Goal: Task Accomplishment & Management: Use online tool/utility

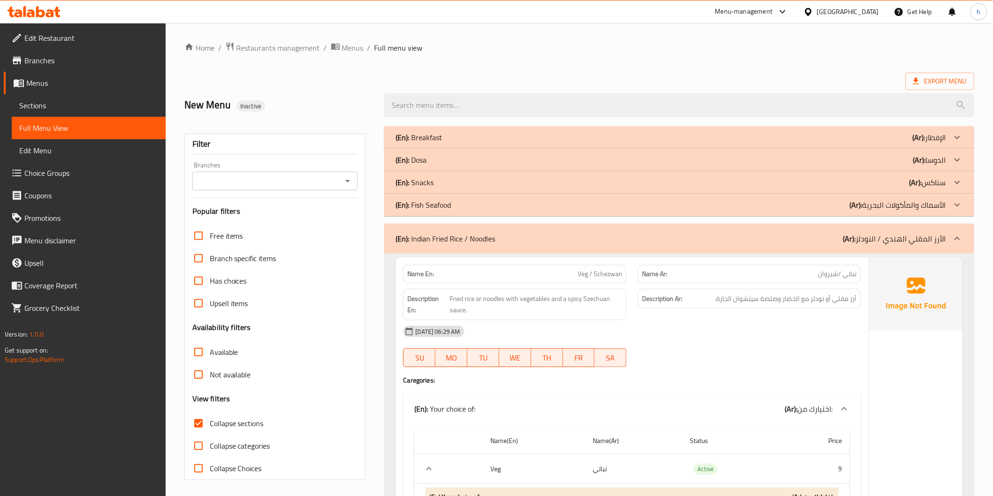
click at [844, 19] on div "[GEOGRAPHIC_DATA]" at bounding box center [841, 11] width 91 height 23
click at [843, 18] on div "[GEOGRAPHIC_DATA]" at bounding box center [841, 11] width 91 height 23
click at [843, 15] on div "[GEOGRAPHIC_DATA]" at bounding box center [848, 12] width 62 height 10
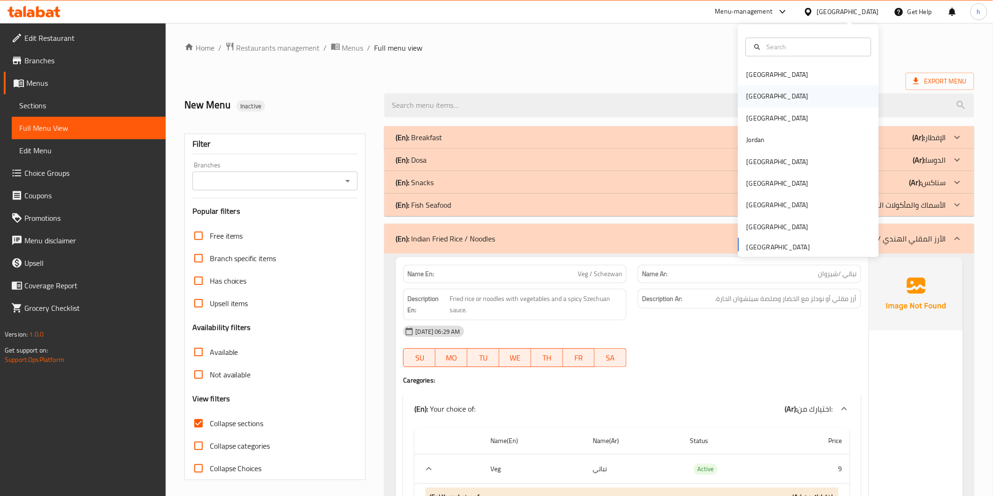
click at [773, 92] on div "[GEOGRAPHIC_DATA]" at bounding box center [808, 97] width 141 height 22
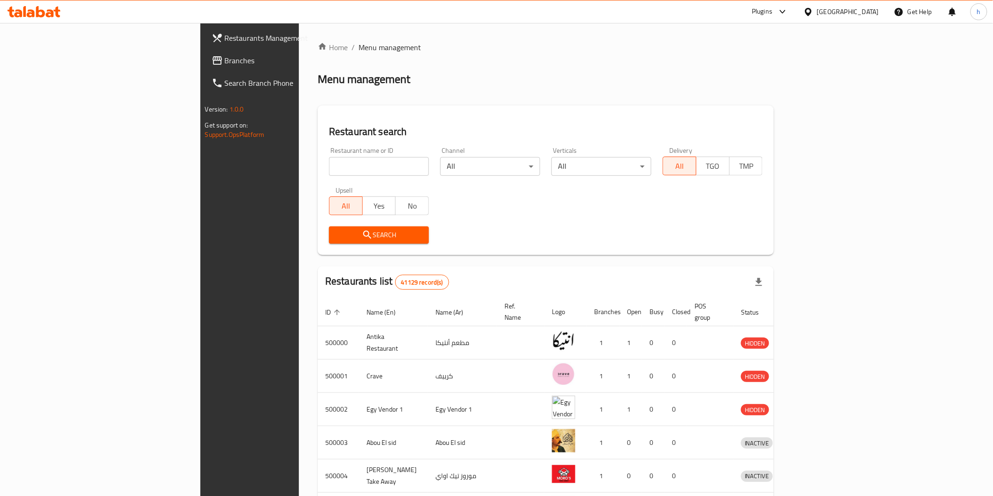
click at [225, 64] on span "Branches" at bounding box center [292, 60] width 134 height 11
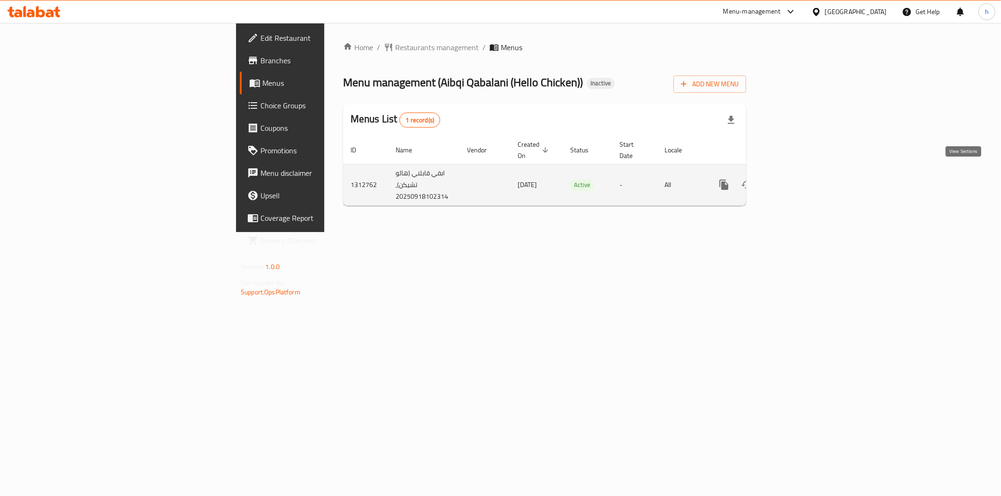
click at [797, 179] on icon "enhanced table" at bounding box center [791, 184] width 11 height 11
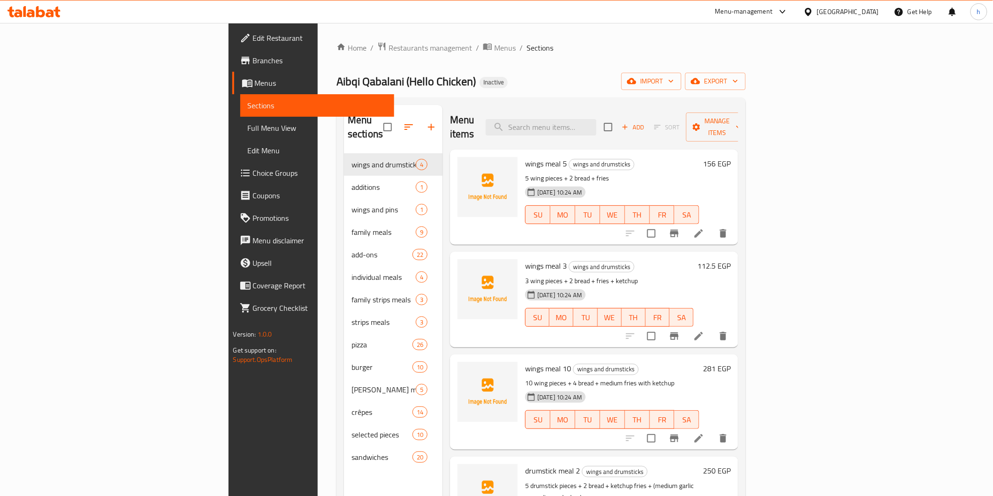
click at [255, 84] on span "Menus" at bounding box center [321, 82] width 132 height 11
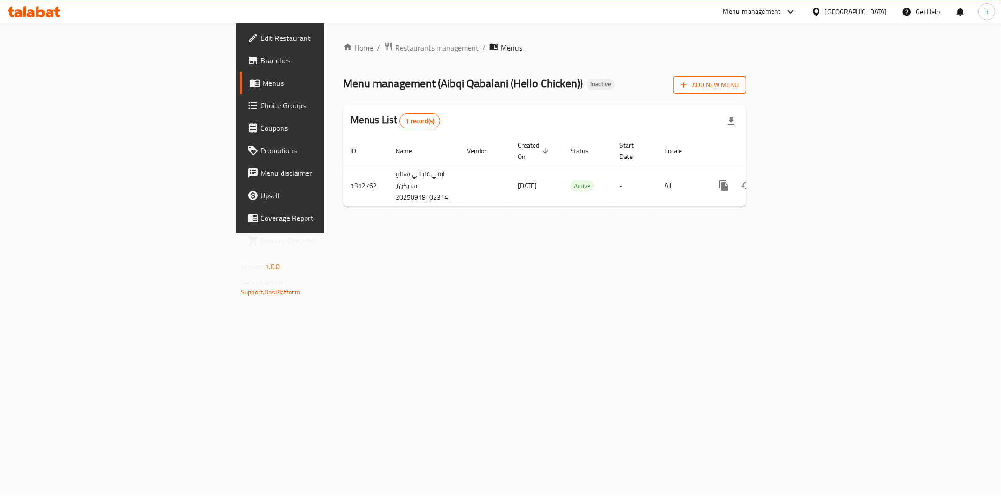
click at [739, 81] on span "Add New Menu" at bounding box center [710, 85] width 58 height 12
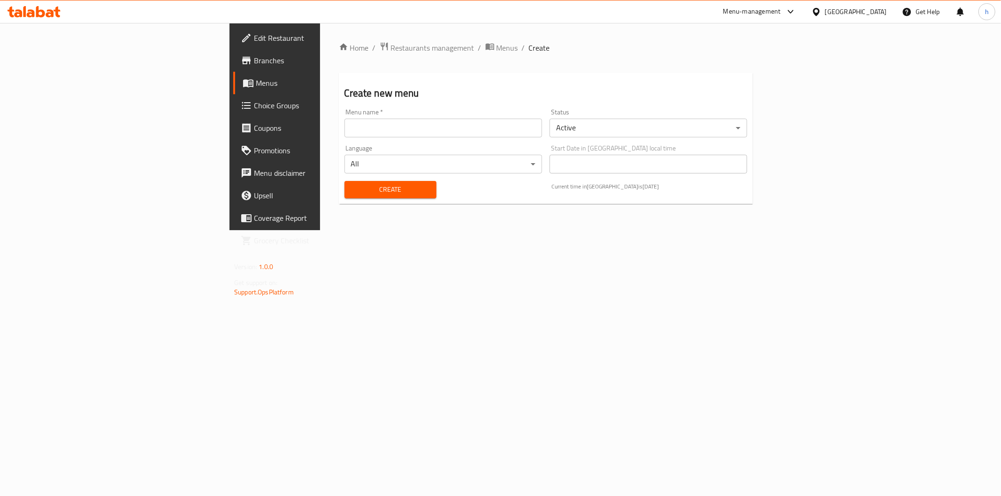
click at [341, 139] on div "Menu name   * Menu name *" at bounding box center [443, 123] width 205 height 36
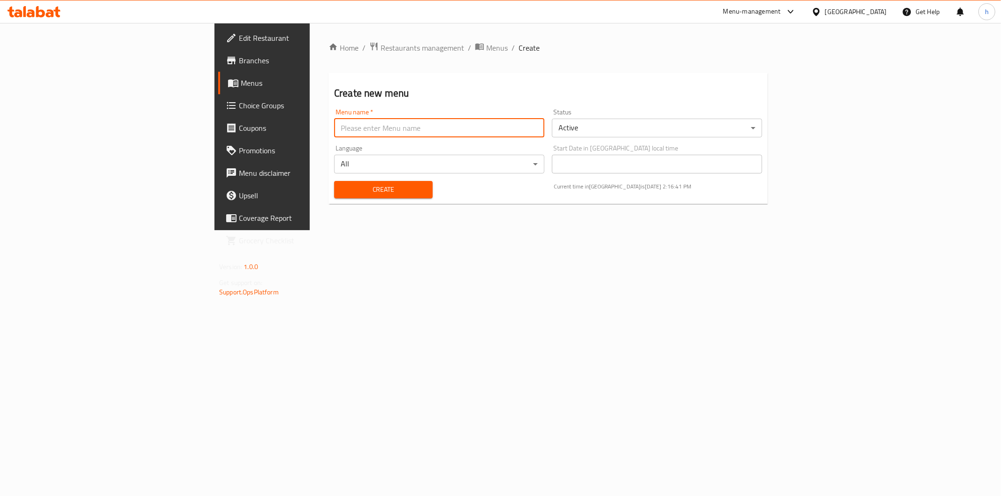
click at [334, 131] on input "text" at bounding box center [439, 128] width 210 height 19
type input "18/9"
click at [342, 186] on span "Create" at bounding box center [384, 190] width 84 height 12
